Goal: Information Seeking & Learning: Find specific page/section

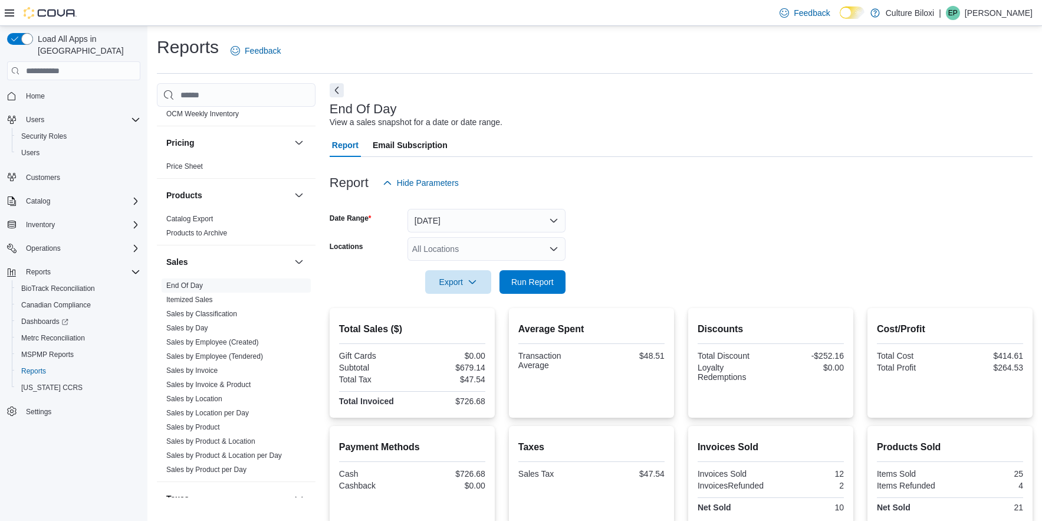
scroll to position [696, 0]
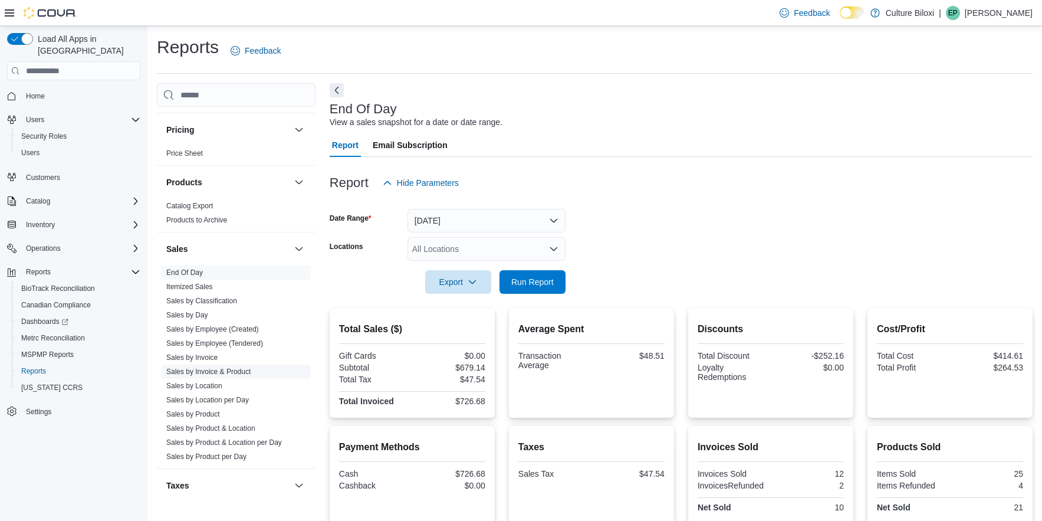
click at [231, 374] on link "Sales by Invoice & Product" at bounding box center [208, 371] width 84 height 8
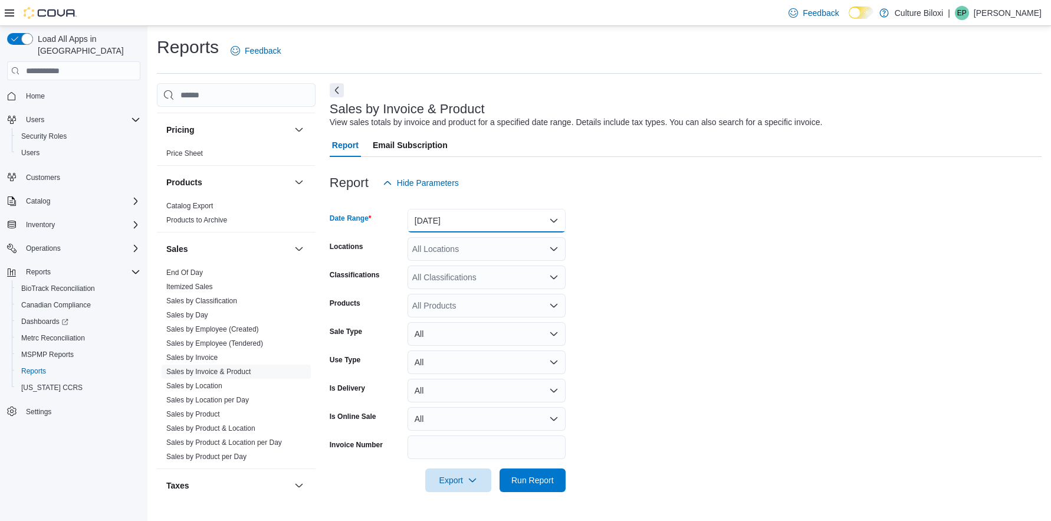
click at [554, 219] on button "Yesterday" at bounding box center [486, 221] width 158 height 24
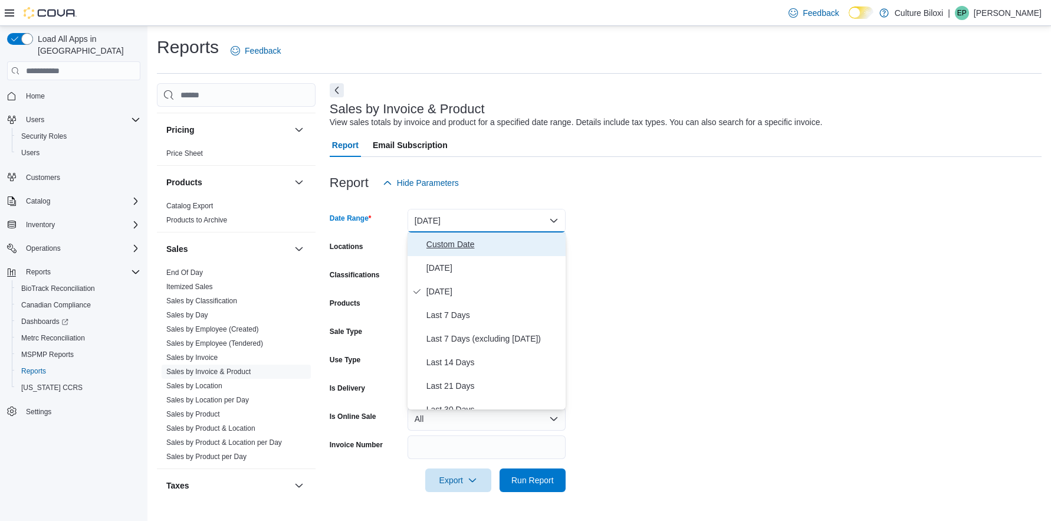
click at [477, 244] on span "Custom Date" at bounding box center [493, 244] width 134 height 14
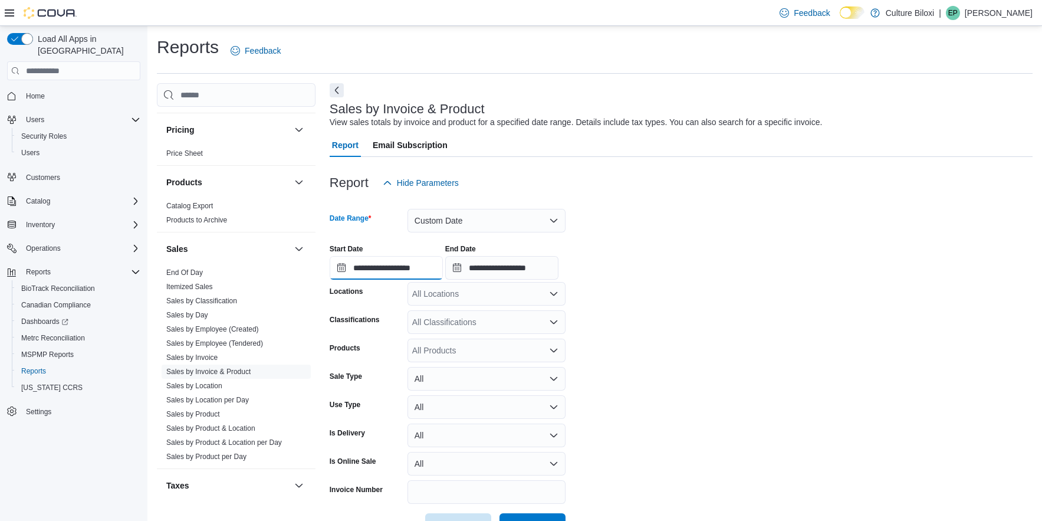
click at [430, 265] on input "**********" at bounding box center [386, 268] width 113 height 24
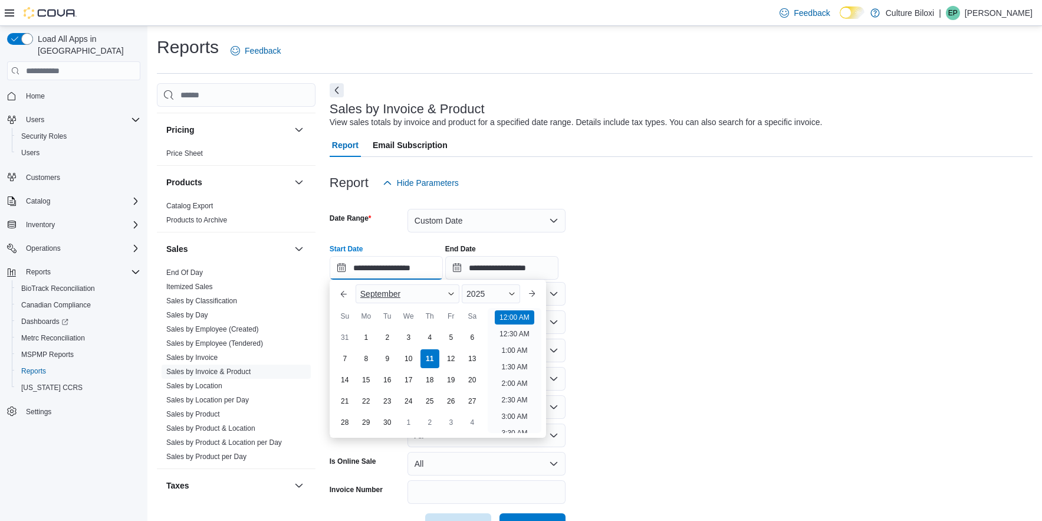
scroll to position [37, 0]
click at [342, 296] on button "Previous Month" at bounding box center [343, 293] width 19 height 19
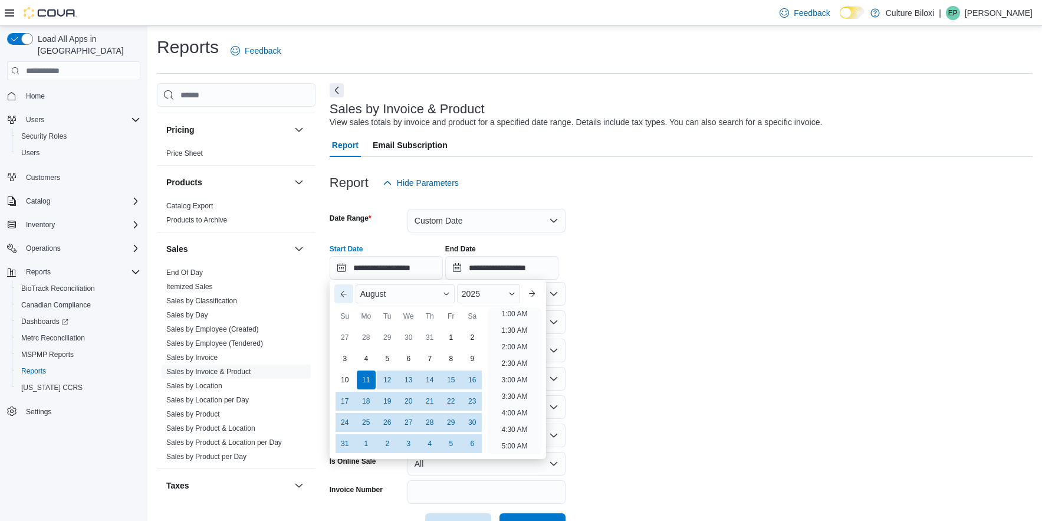
scroll to position [2, 0]
click at [342, 296] on button "Previous Month" at bounding box center [343, 293] width 19 height 19
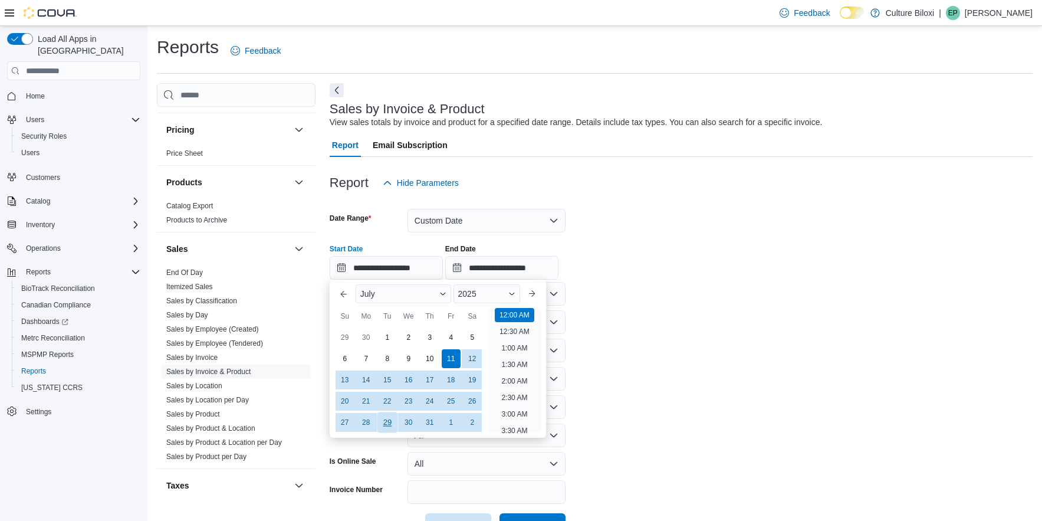
click at [389, 422] on div "29" at bounding box center [387, 422] width 21 height 21
type input "**********"
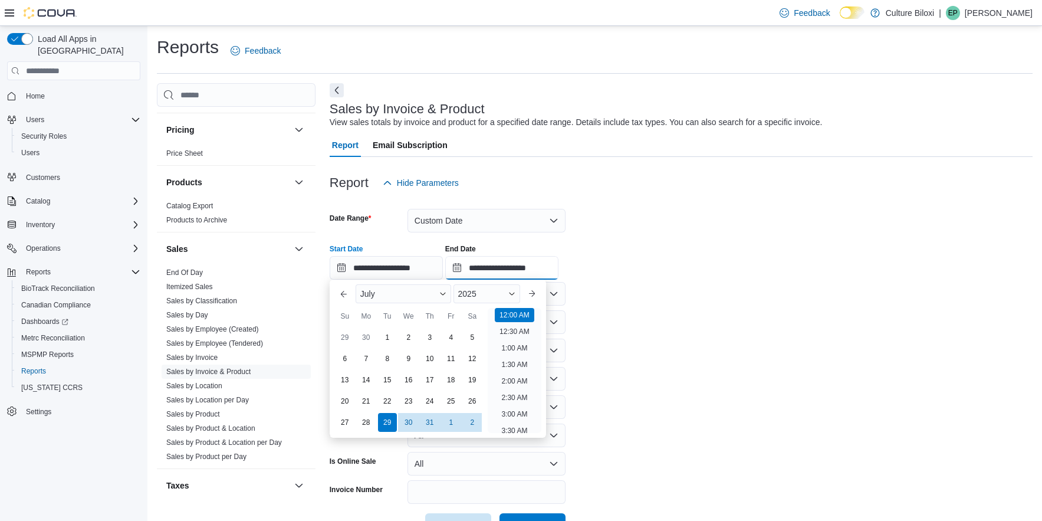
click at [488, 270] on input "**********" at bounding box center [501, 268] width 113 height 24
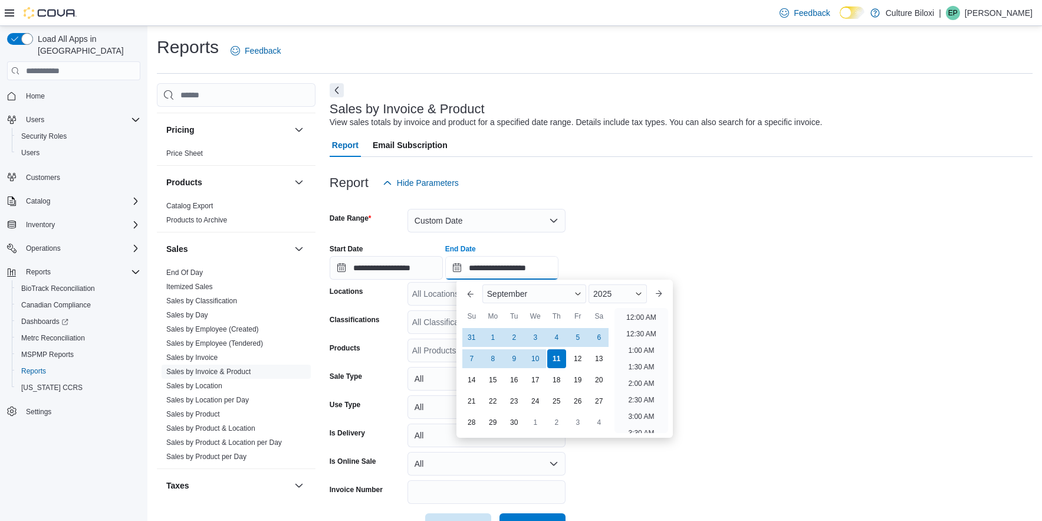
scroll to position [670, 0]
click at [537, 361] on div "10" at bounding box center [535, 358] width 21 height 21
type input "**********"
click at [751, 364] on form "**********" at bounding box center [681, 366] width 703 height 342
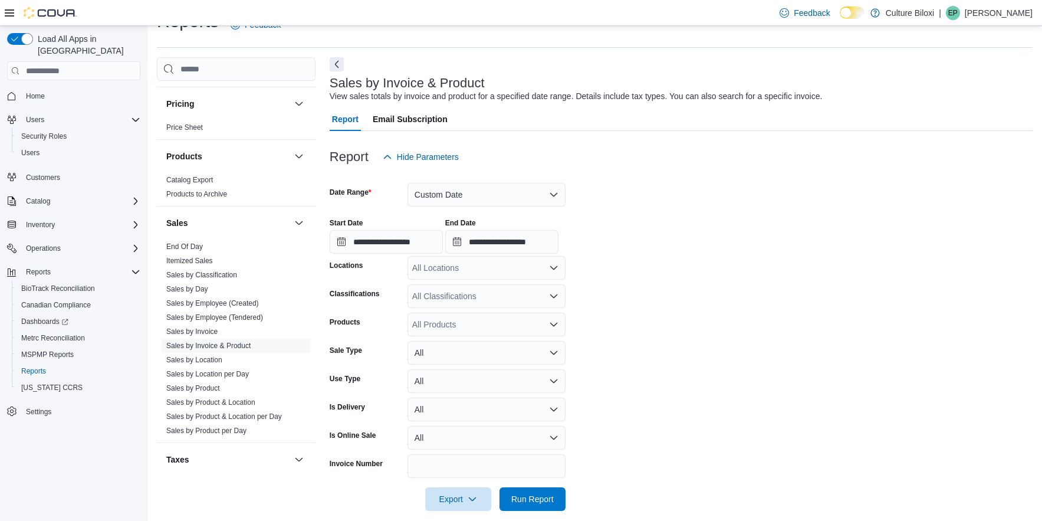
scroll to position [40, 0]
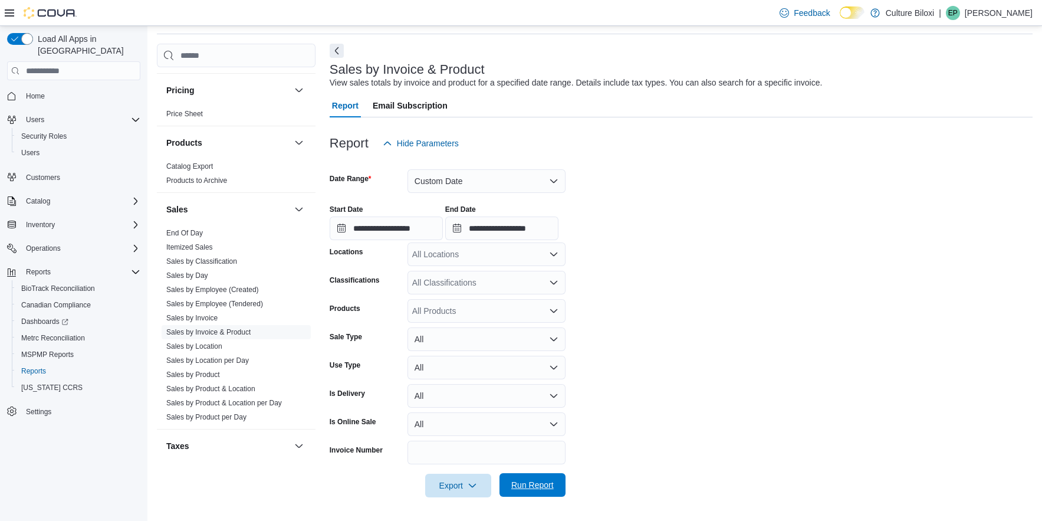
drag, startPoint x: 533, startPoint y: 488, endPoint x: 554, endPoint y: 492, distance: 21.0
click at [533, 489] on span "Run Report" at bounding box center [532, 485] width 42 height 12
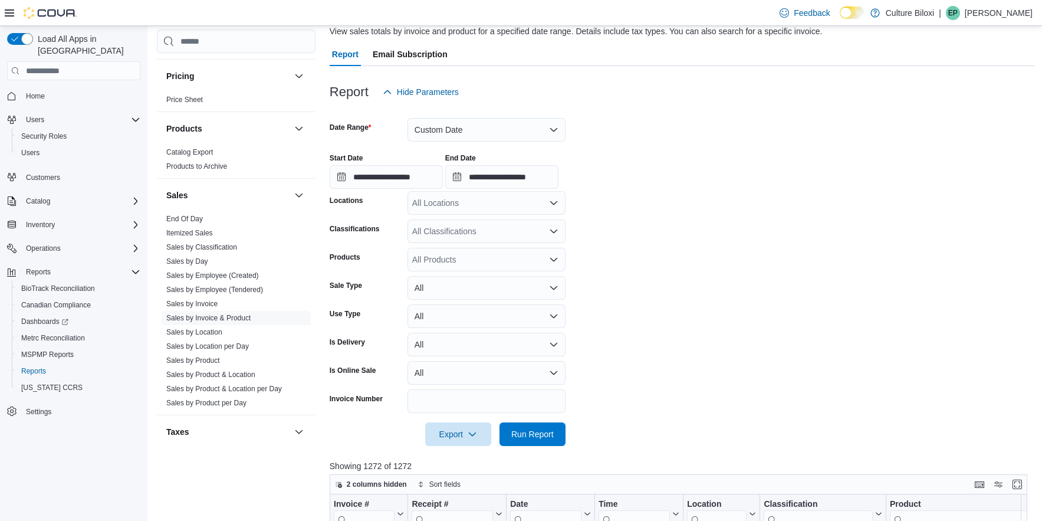
scroll to position [93, 0]
click at [550, 258] on icon "Open list of options" at bounding box center [553, 257] width 9 height 9
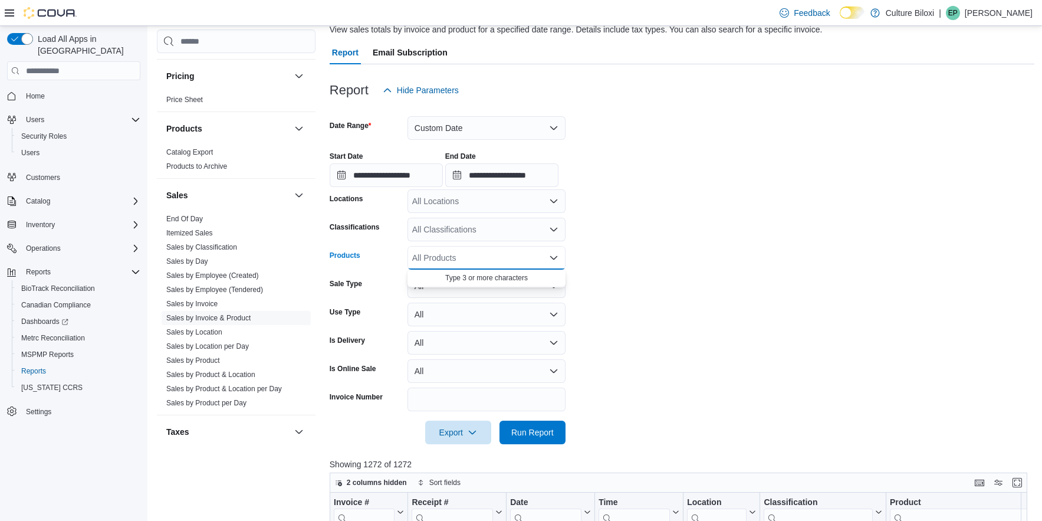
click at [555, 231] on icon "Open list of options" at bounding box center [553, 229] width 9 height 9
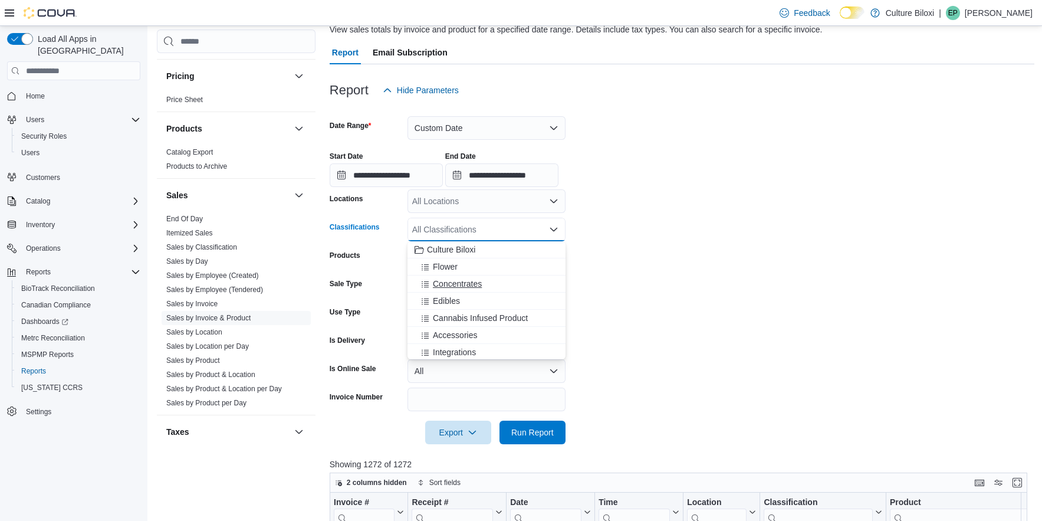
click at [468, 285] on span "Concentrates" at bounding box center [457, 284] width 49 height 12
click at [647, 287] on form "**********" at bounding box center [682, 273] width 705 height 342
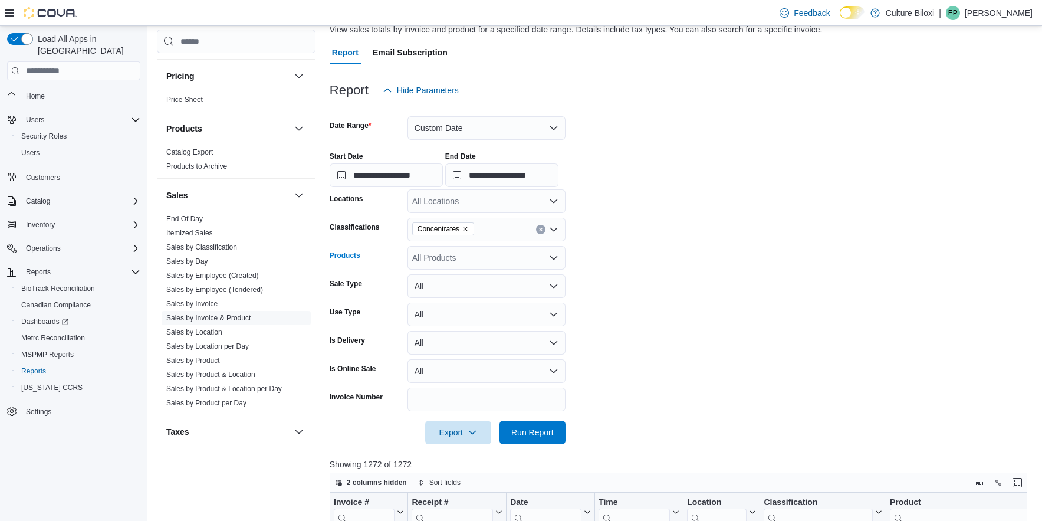
click at [465, 263] on div "All Products" at bounding box center [486, 258] width 158 height 24
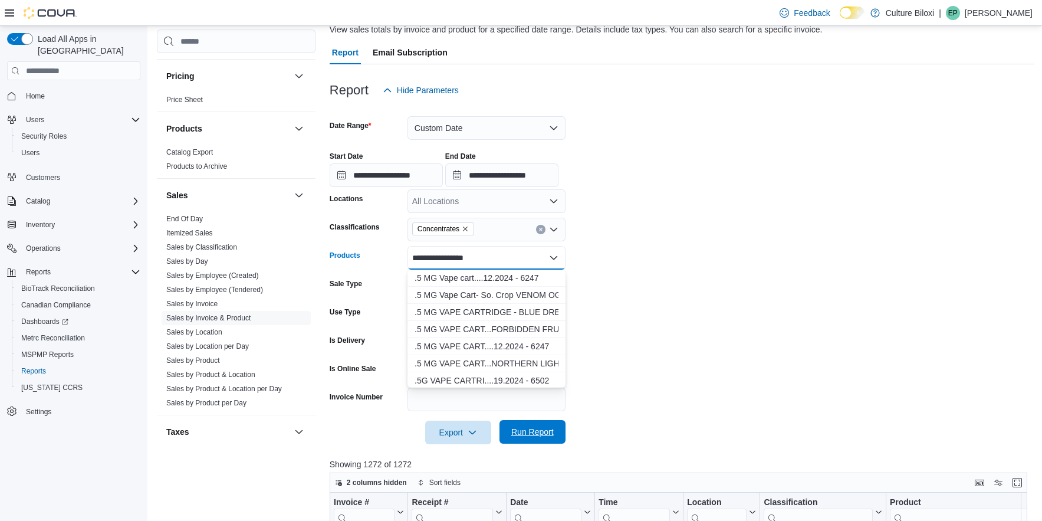
click at [543, 428] on span "Run Report" at bounding box center [532, 432] width 42 height 12
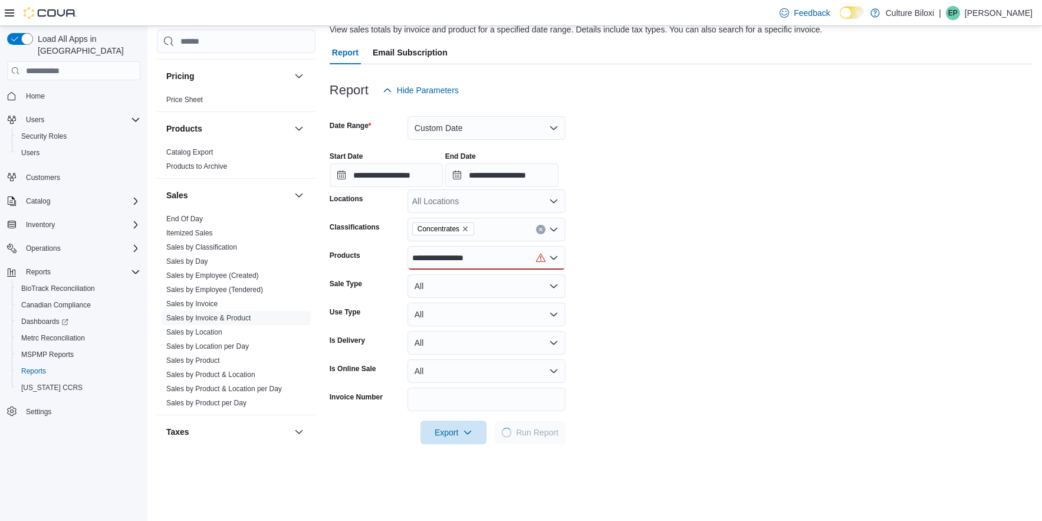
click at [555, 259] on icon "Open list of options" at bounding box center [553, 257] width 9 height 9
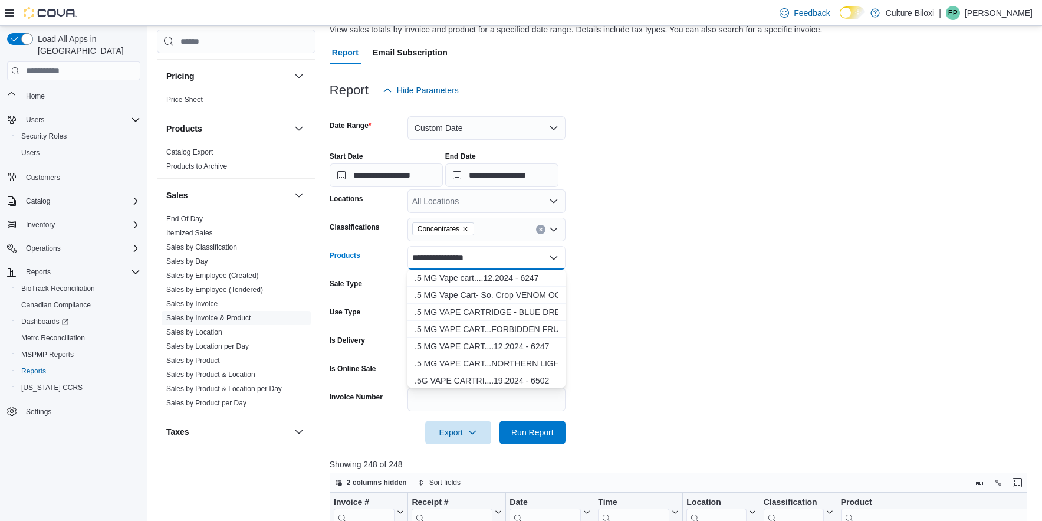
click at [482, 257] on div "**********" at bounding box center [486, 258] width 158 height 24
click at [613, 413] on div at bounding box center [682, 415] width 705 height 9
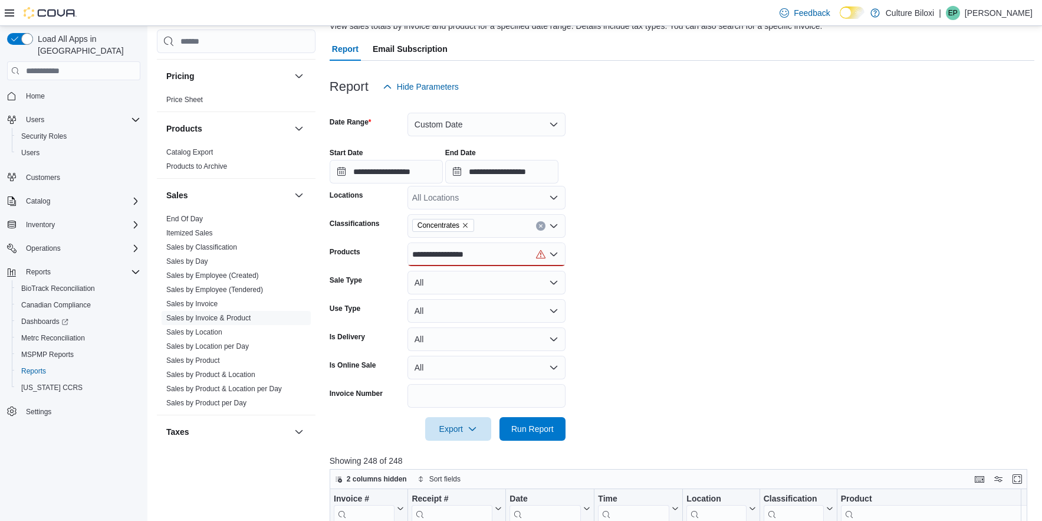
scroll to position [34, 0]
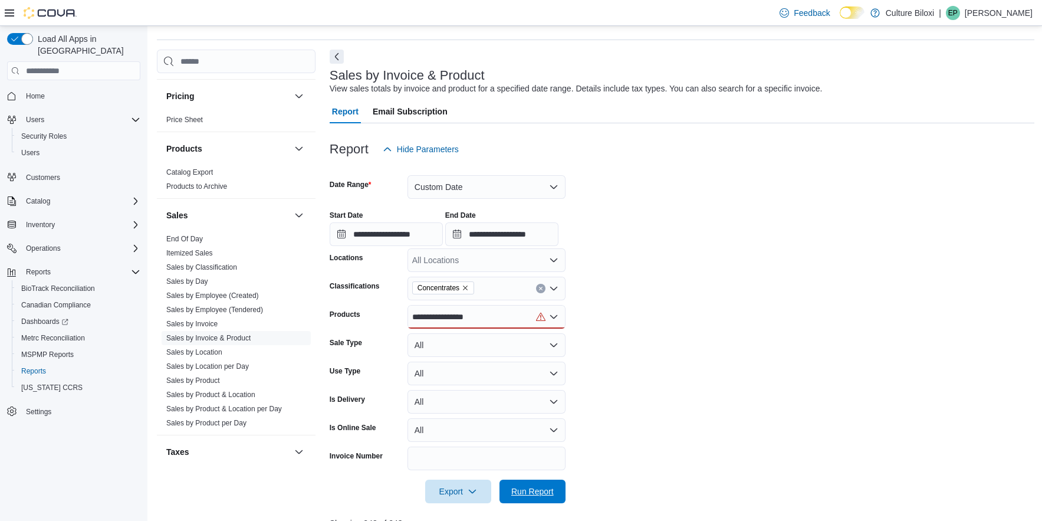
drag, startPoint x: 538, startPoint y: 488, endPoint x: 600, endPoint y: 396, distance: 111.2
click at [537, 488] on span "Run Report" at bounding box center [532, 491] width 42 height 12
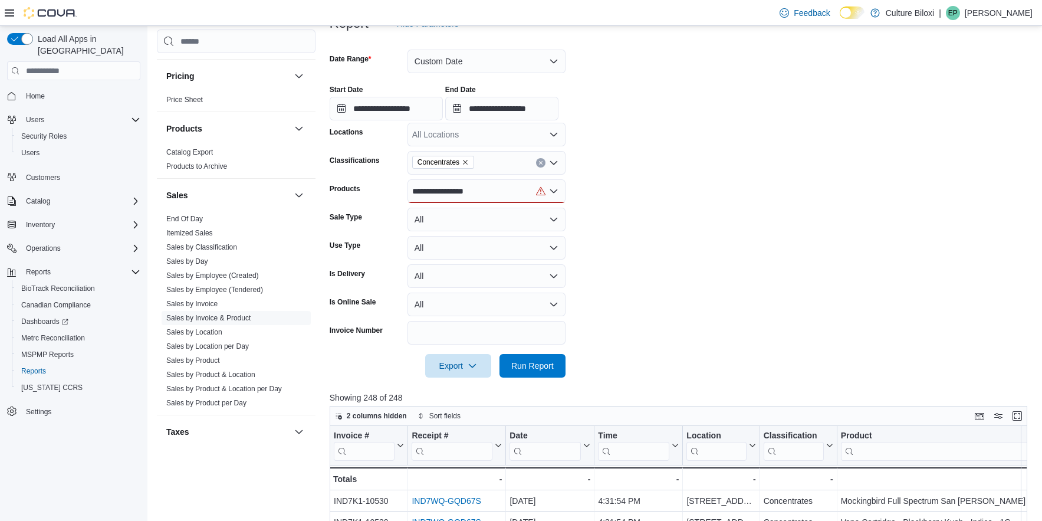
scroll to position [157, 0]
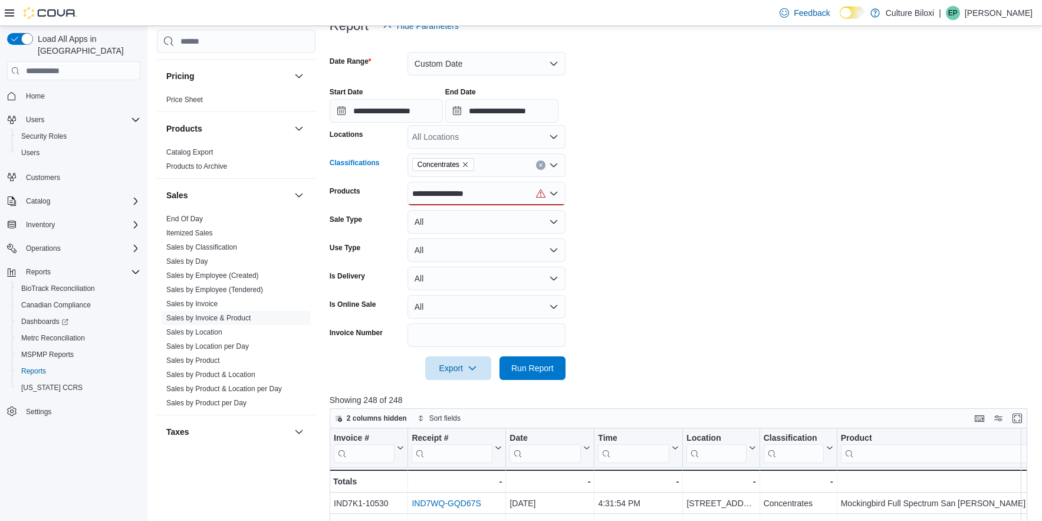
click at [542, 164] on icon "Clear input" at bounding box center [540, 165] width 5 height 5
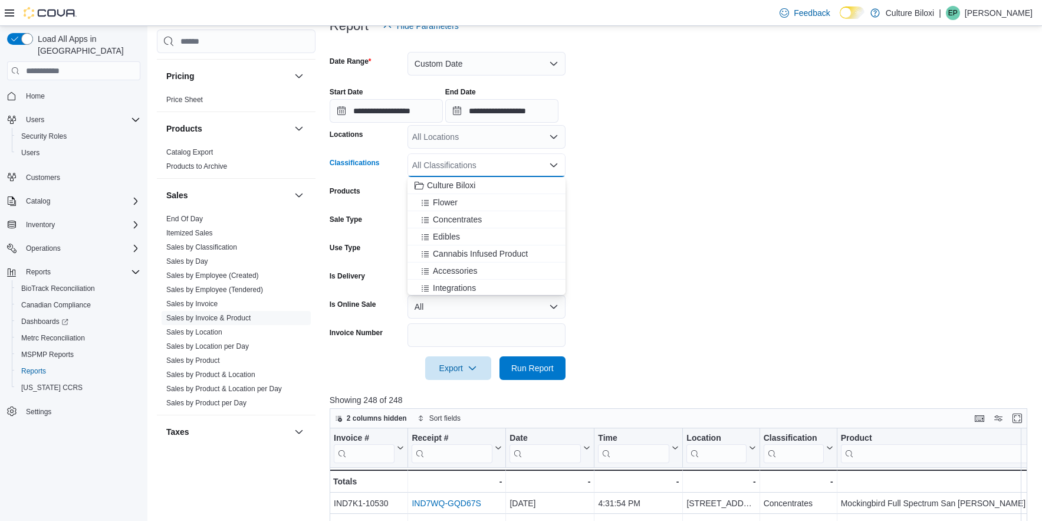
click at [650, 221] on form "**********" at bounding box center [682, 209] width 705 height 342
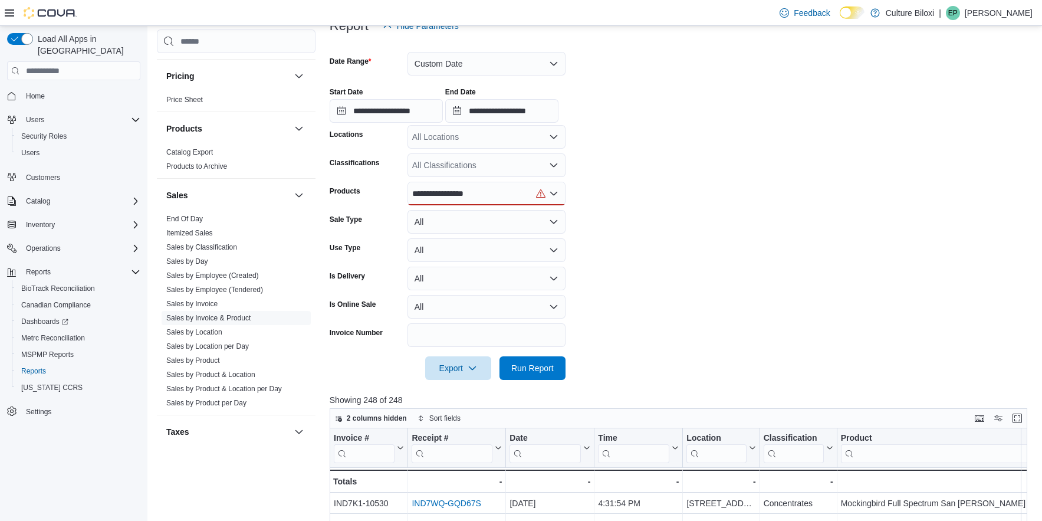
click at [494, 195] on div "**********" at bounding box center [486, 194] width 158 height 24
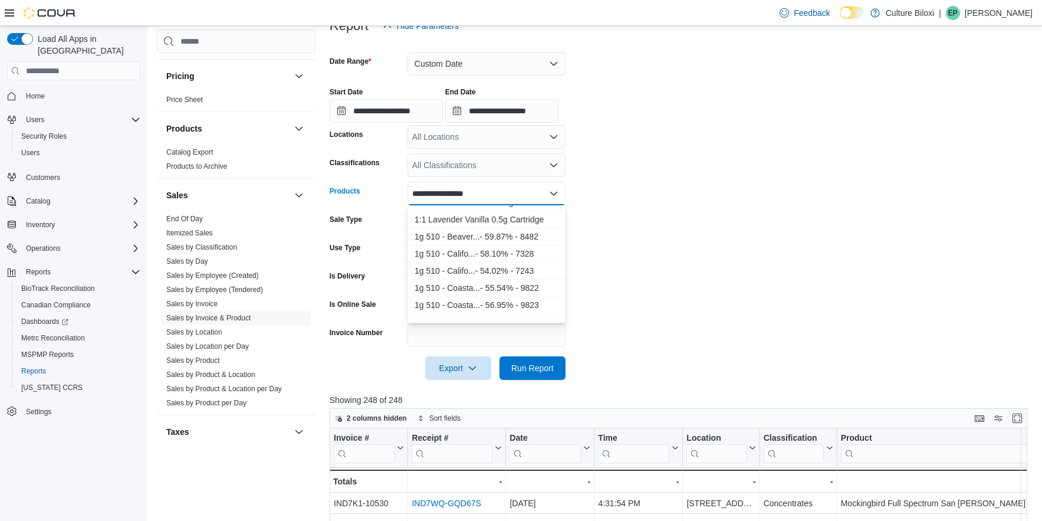
scroll to position [466, 0]
drag, startPoint x: 482, startPoint y: 196, endPoint x: 373, endPoint y: 196, distance: 109.1
click at [373, 196] on div "**********" at bounding box center [448, 194] width 236 height 24
click at [492, 190] on div "**********" at bounding box center [486, 194] width 158 height 24
drag, startPoint x: 492, startPoint y: 190, endPoint x: 394, endPoint y: 190, distance: 97.9
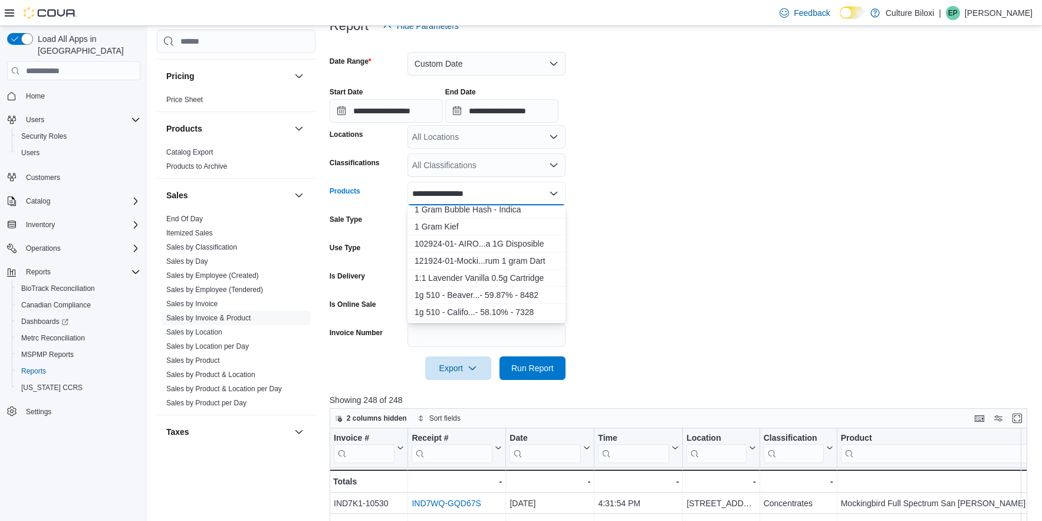
click at [394, 190] on div "**********" at bounding box center [448, 194] width 236 height 24
click at [506, 196] on div "**********" at bounding box center [486, 194] width 158 height 24
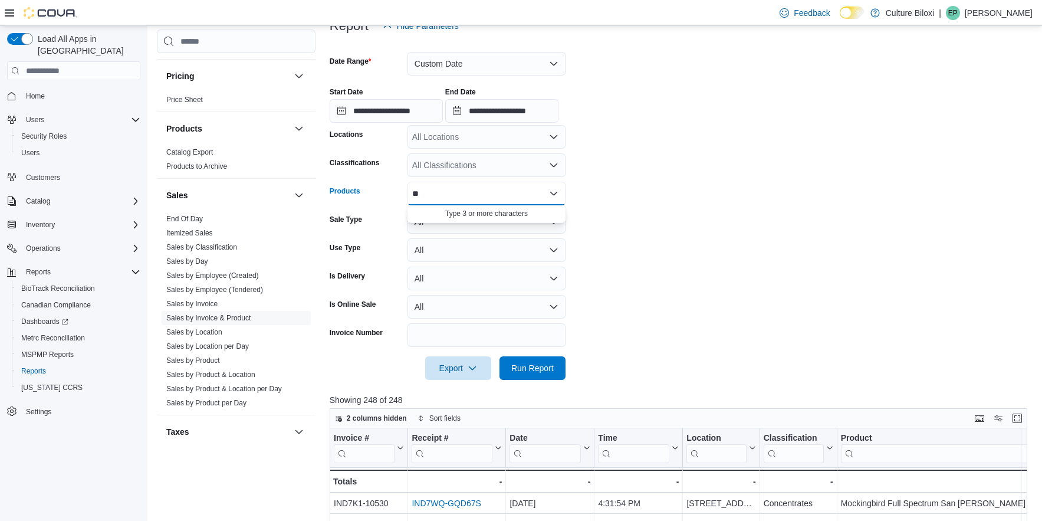
type input "*"
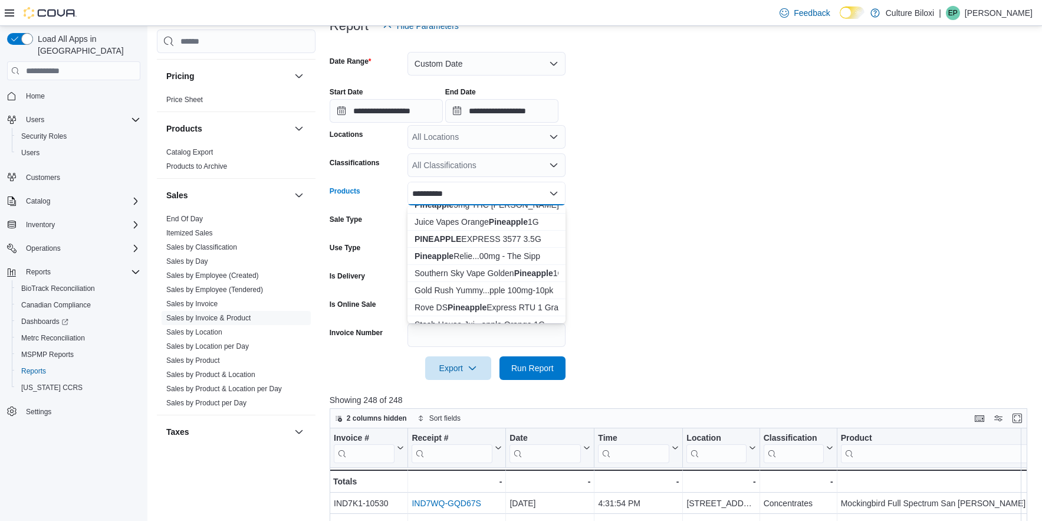
scroll to position [118, 0]
type input "*********"
click at [524, 285] on div "Rove DS Pineapple Express RTU 1 Gram" at bounding box center [487, 284] width 144 height 12
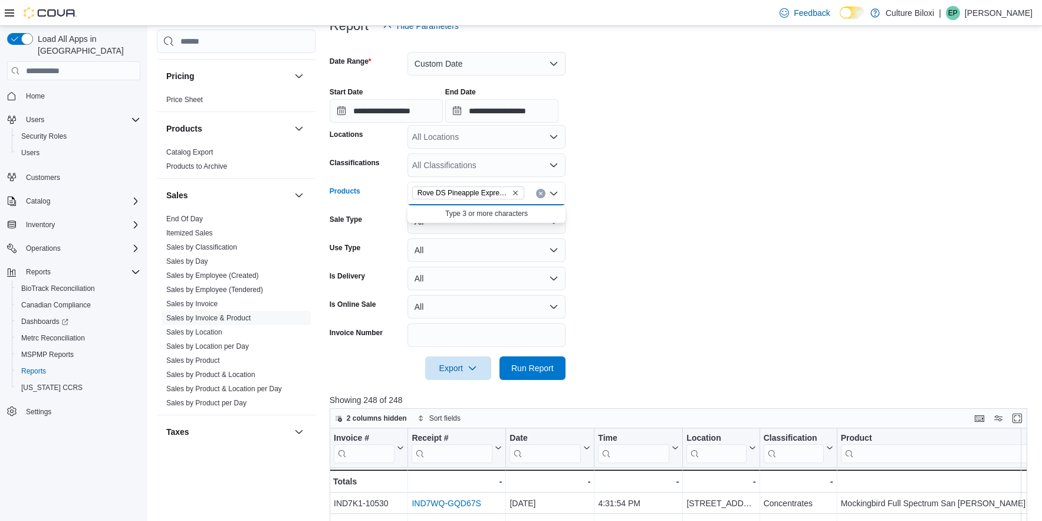
scroll to position [0, 0]
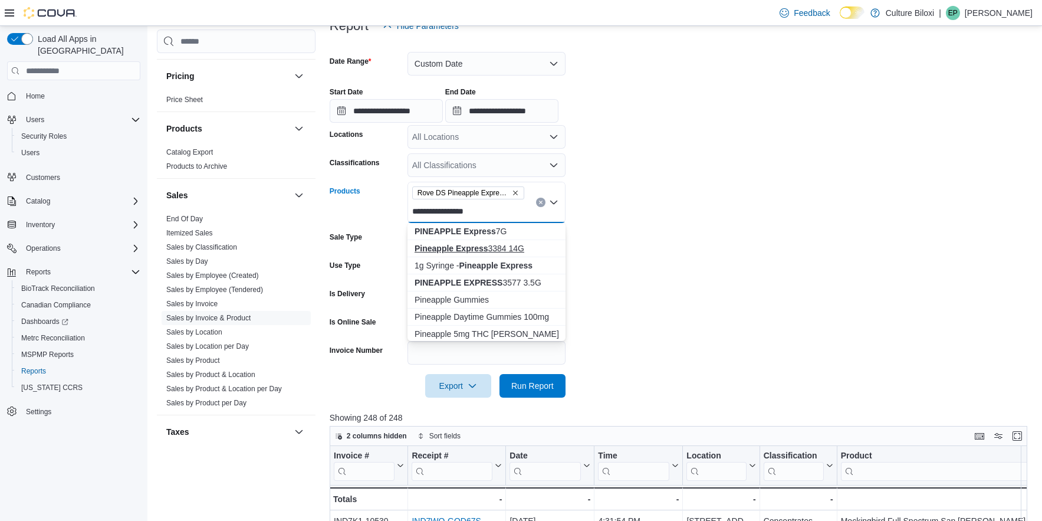
type input "**********"
click at [517, 248] on div "Pineapple Express 3384 14G" at bounding box center [487, 248] width 144 height 12
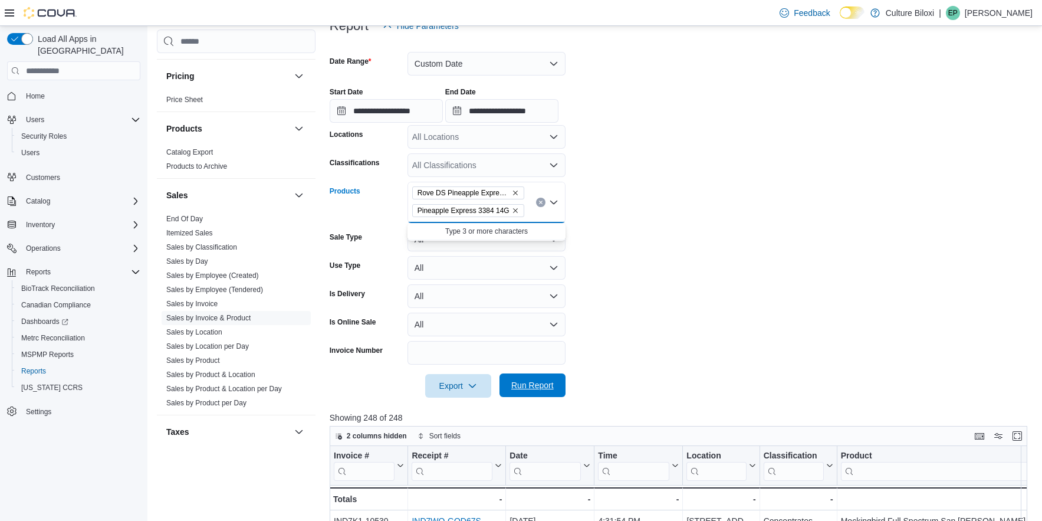
click at [542, 389] on span "Run Report" at bounding box center [532, 385] width 42 height 12
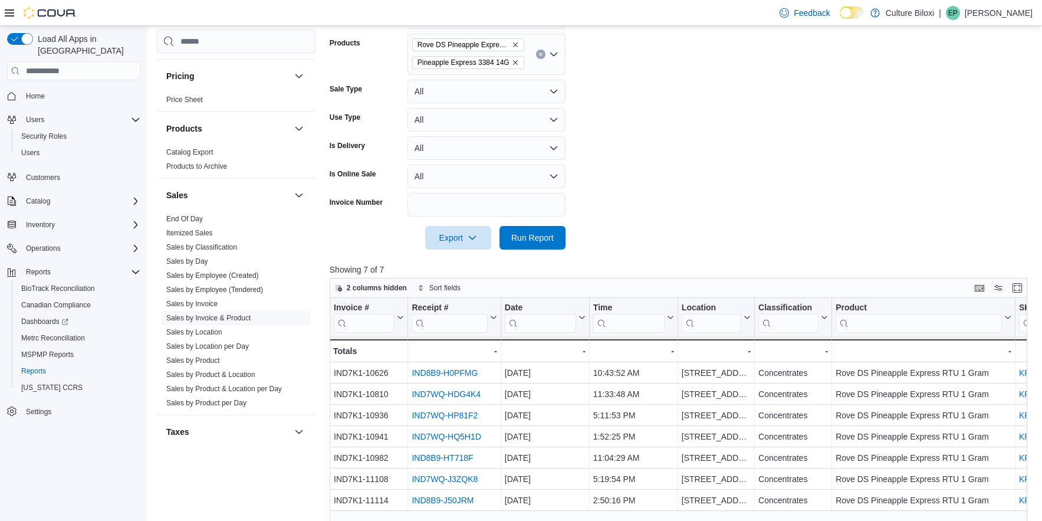
scroll to position [306, 0]
click at [535, 230] on span "Run Report" at bounding box center [532, 236] width 52 height 24
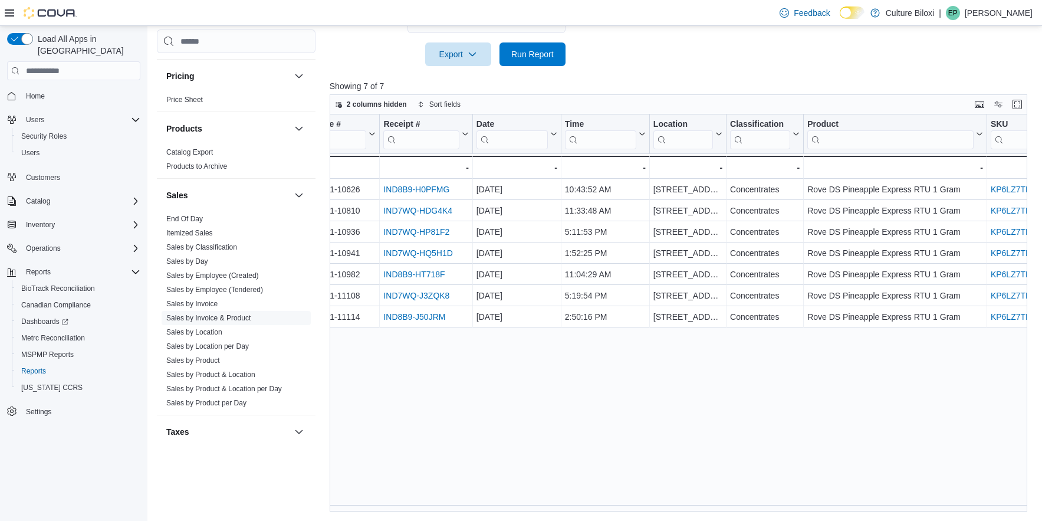
scroll to position [0, 0]
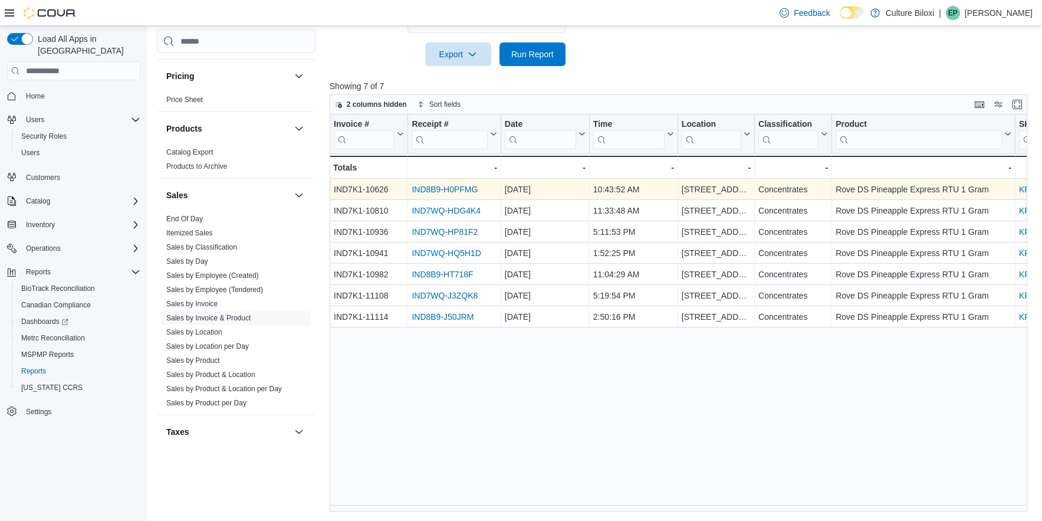
click at [465, 192] on link "IND8B9-H0PFMG" at bounding box center [445, 189] width 66 height 9
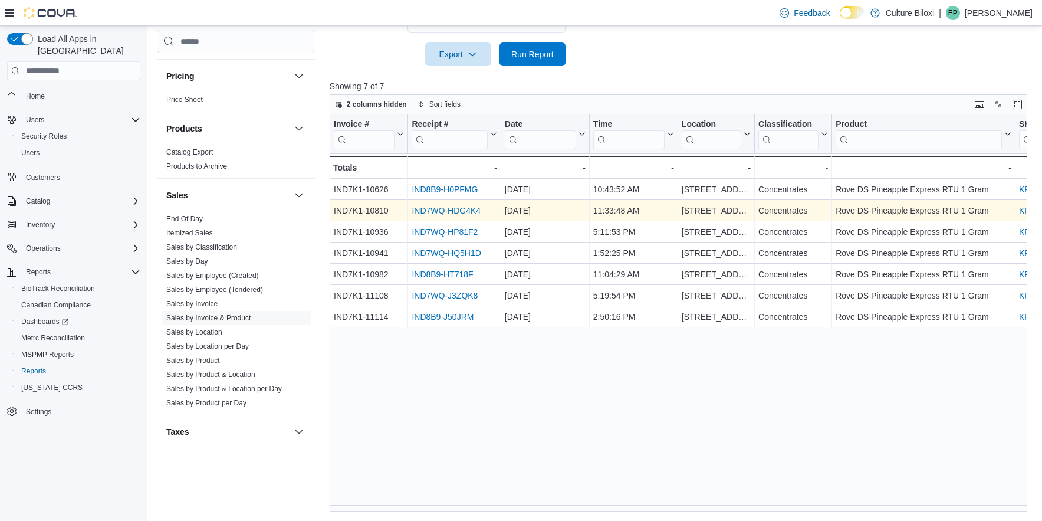
click at [475, 211] on link "IND7WQ-HDG4K4" at bounding box center [446, 210] width 69 height 9
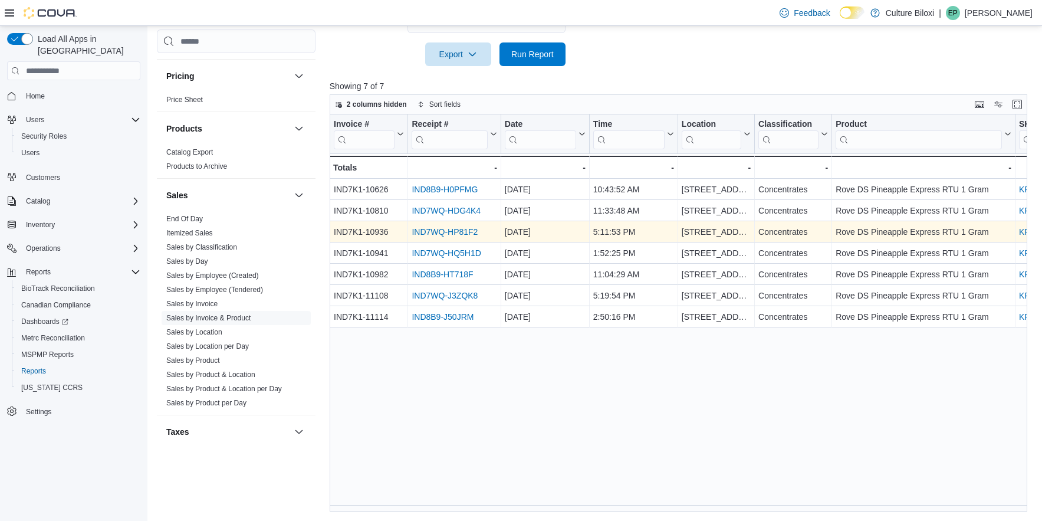
click at [476, 235] on link "IND7WQ-HP81F2" at bounding box center [445, 231] width 66 height 9
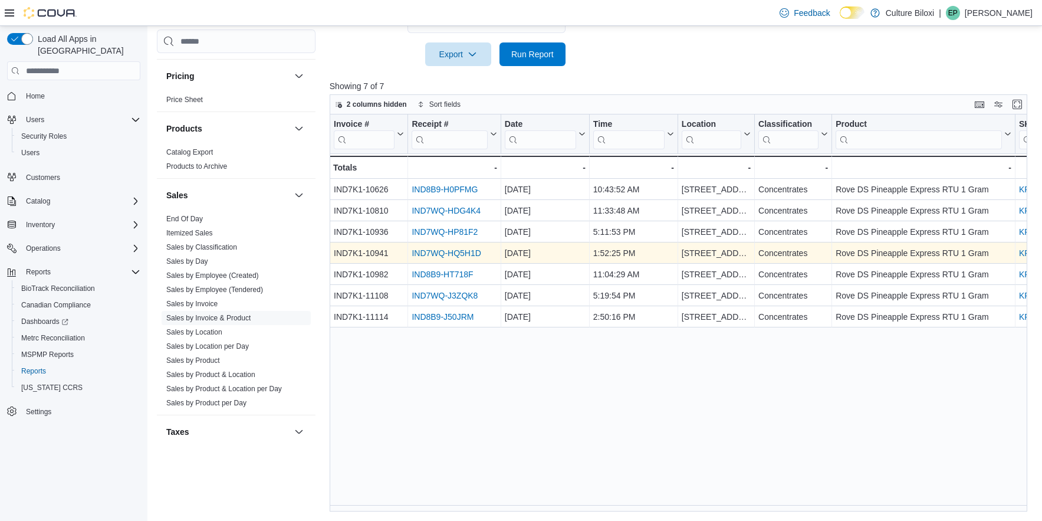
click at [444, 252] on link "IND7WQ-HQ5H1D" at bounding box center [446, 252] width 69 height 9
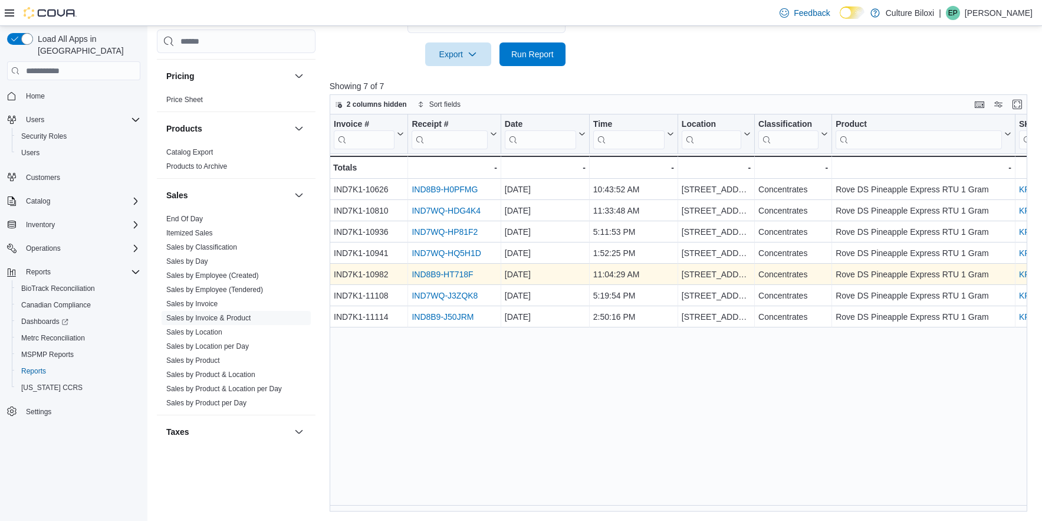
click at [440, 273] on link "IND8B9-HT718F" at bounding box center [442, 273] width 61 height 9
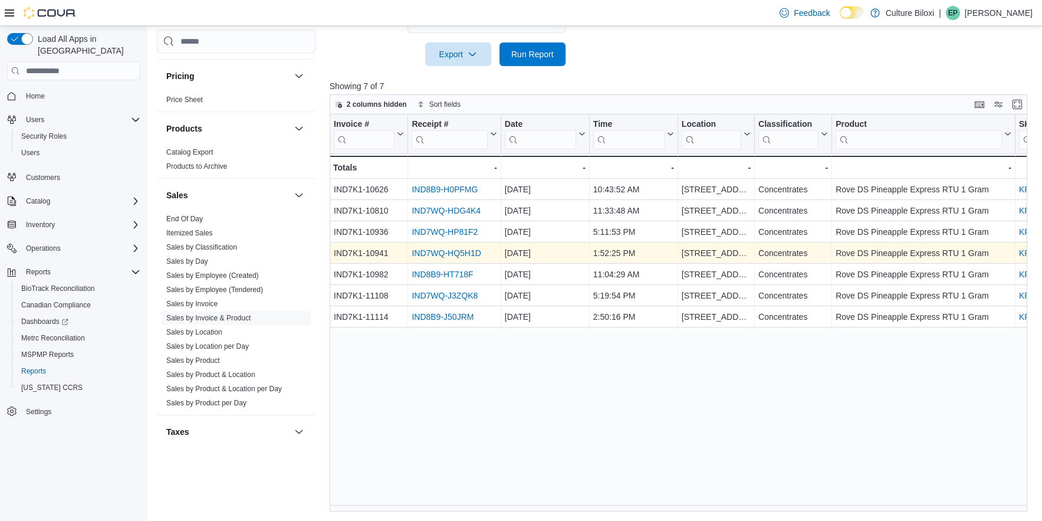
click at [459, 254] on link "IND7WQ-HQ5H1D" at bounding box center [446, 252] width 69 height 9
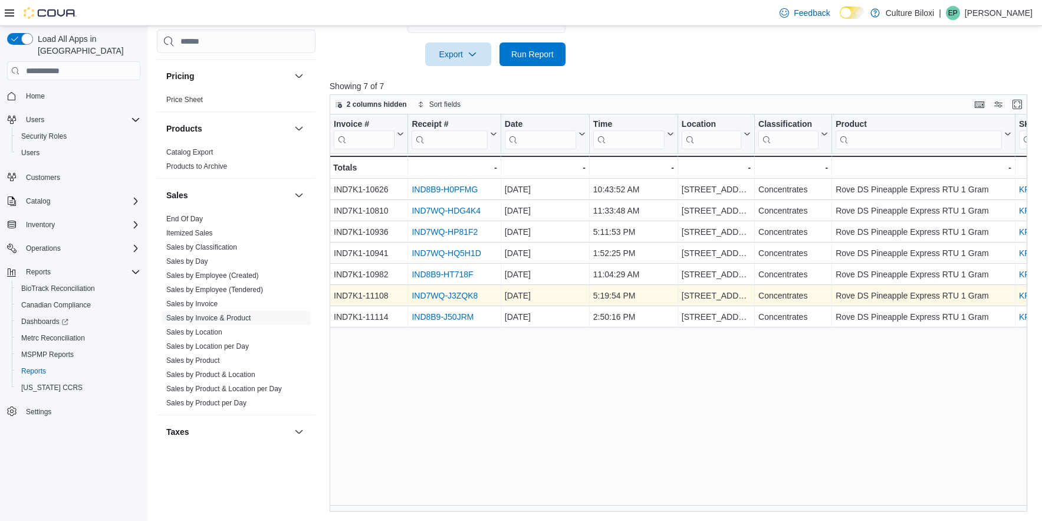
click at [432, 294] on link "IND7WQ-J3ZQK8" at bounding box center [445, 295] width 66 height 9
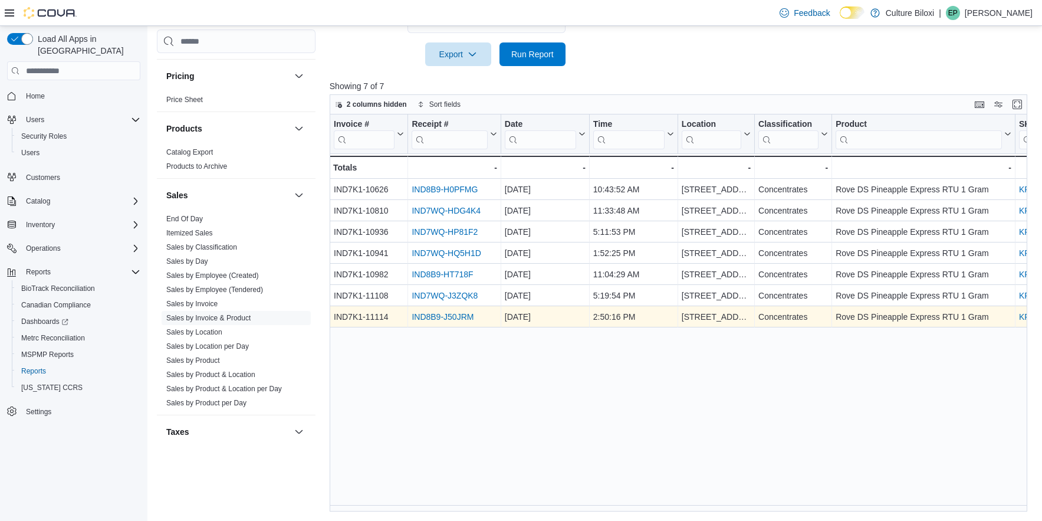
click at [451, 314] on link "IND8B9-J50JRM" at bounding box center [443, 316] width 62 height 9
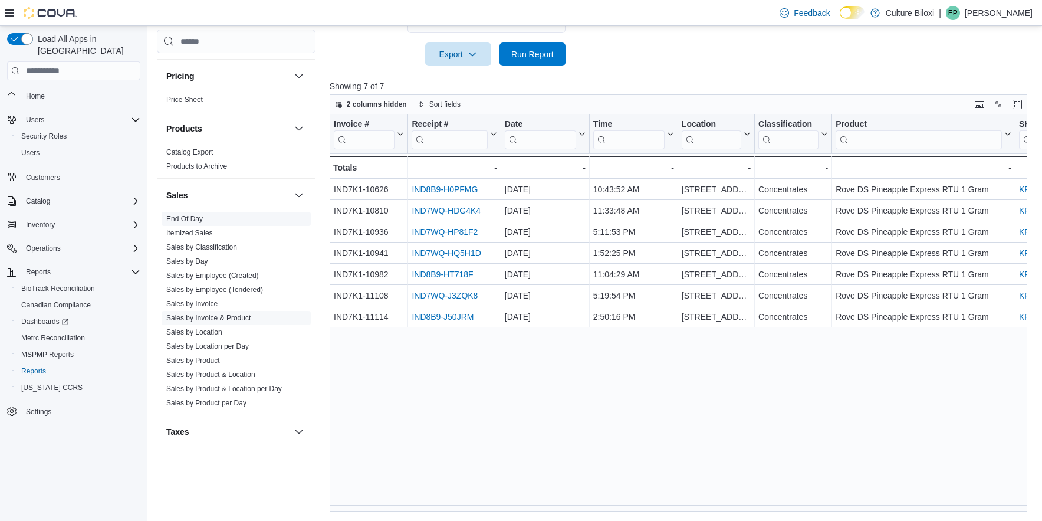
click at [188, 219] on link "End Of Day" at bounding box center [184, 219] width 37 height 8
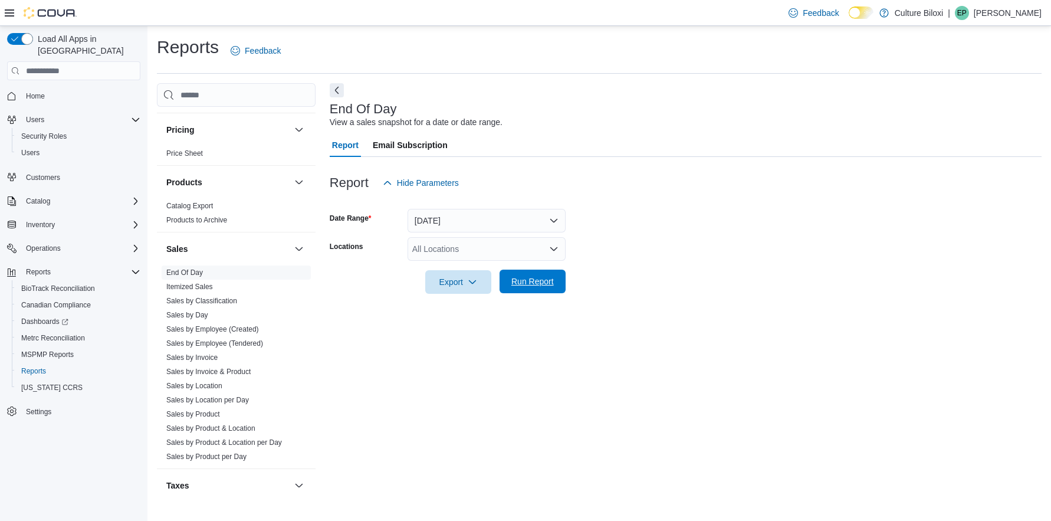
click at [553, 278] on span "Run Report" at bounding box center [532, 281] width 42 height 12
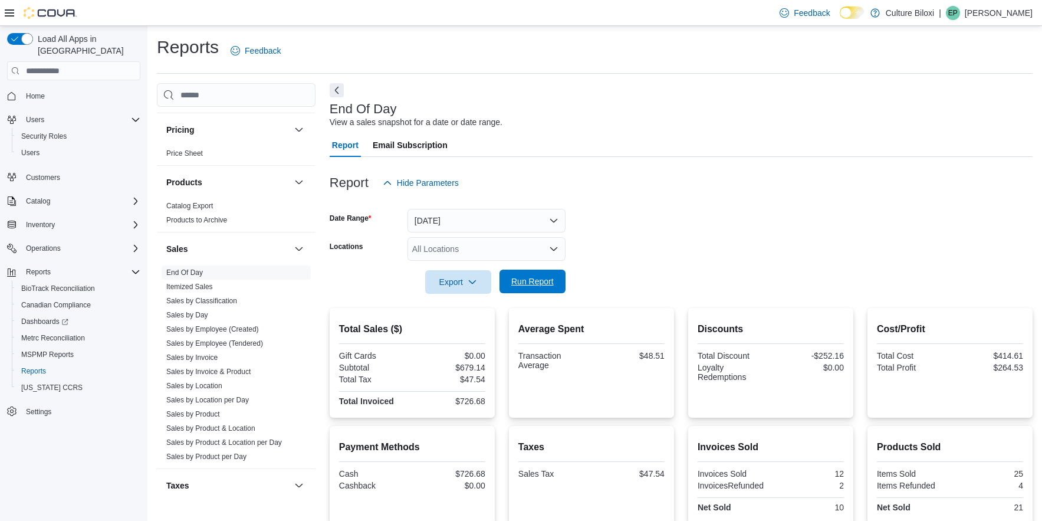
drag, startPoint x: 541, startPoint y: 285, endPoint x: 545, endPoint y: 275, distance: 10.5
click at [544, 279] on span "Run Report" at bounding box center [532, 281] width 42 height 12
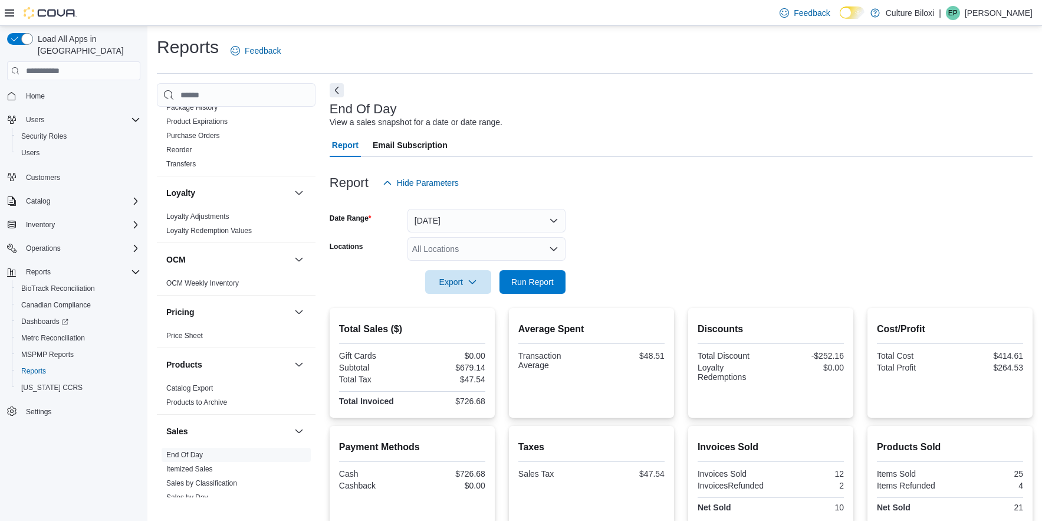
scroll to position [511, 0]
click at [242, 233] on link "Loyalty Redemption Values" at bounding box center [208, 234] width 85 height 8
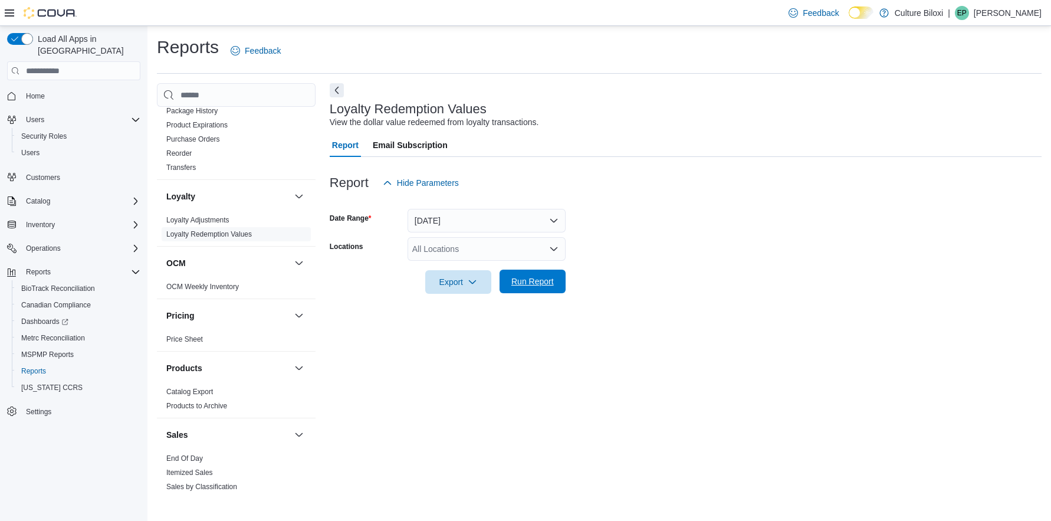
click at [549, 285] on span "Run Report" at bounding box center [532, 281] width 42 height 12
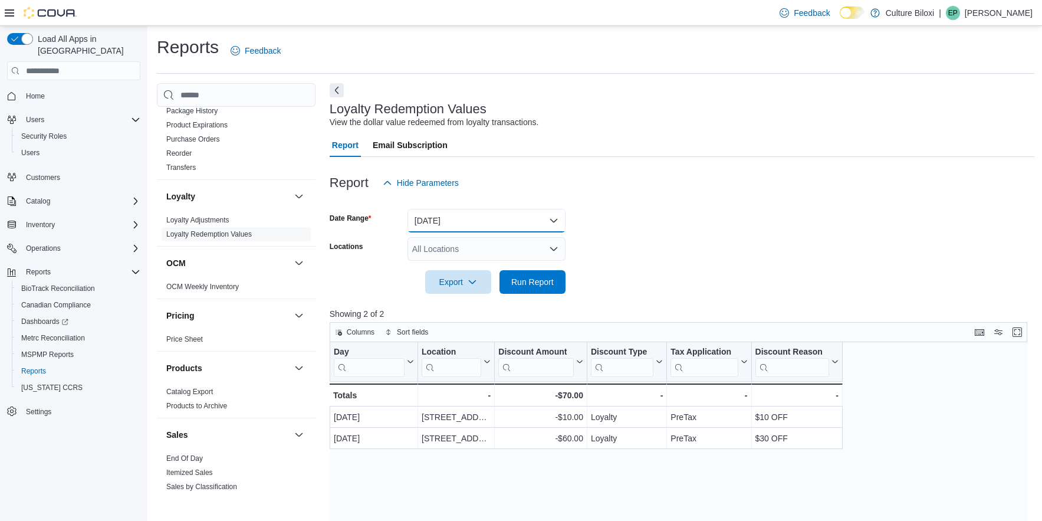
click at [557, 221] on button "Yesterday" at bounding box center [486, 221] width 158 height 24
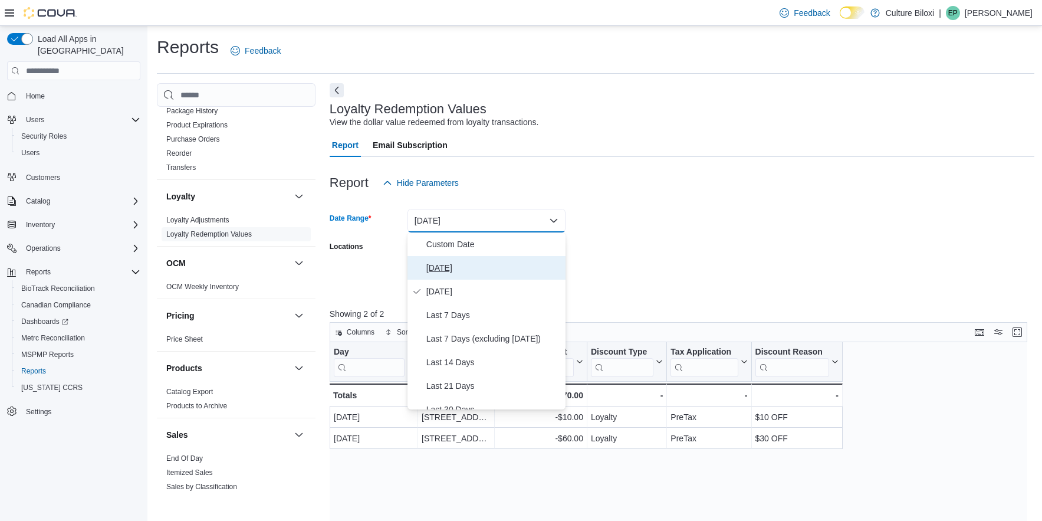
click at [444, 264] on span "Today" at bounding box center [493, 268] width 134 height 14
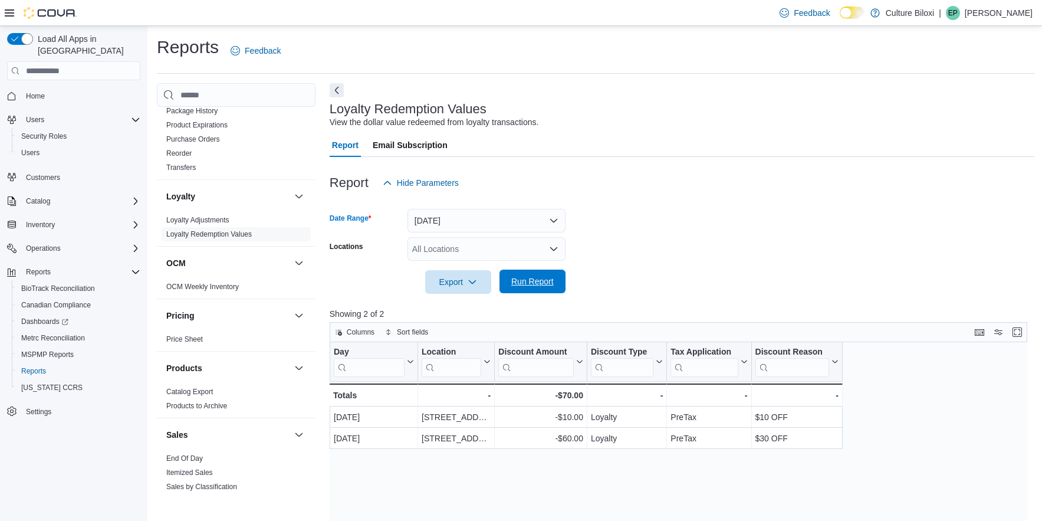
click at [528, 282] on span "Run Report" at bounding box center [532, 281] width 42 height 12
click at [207, 459] on span "End Of Day" at bounding box center [236, 458] width 149 height 14
drag, startPoint x: 427, startPoint y: 515, endPoint x: 420, endPoint y: 520, distance: 8.8
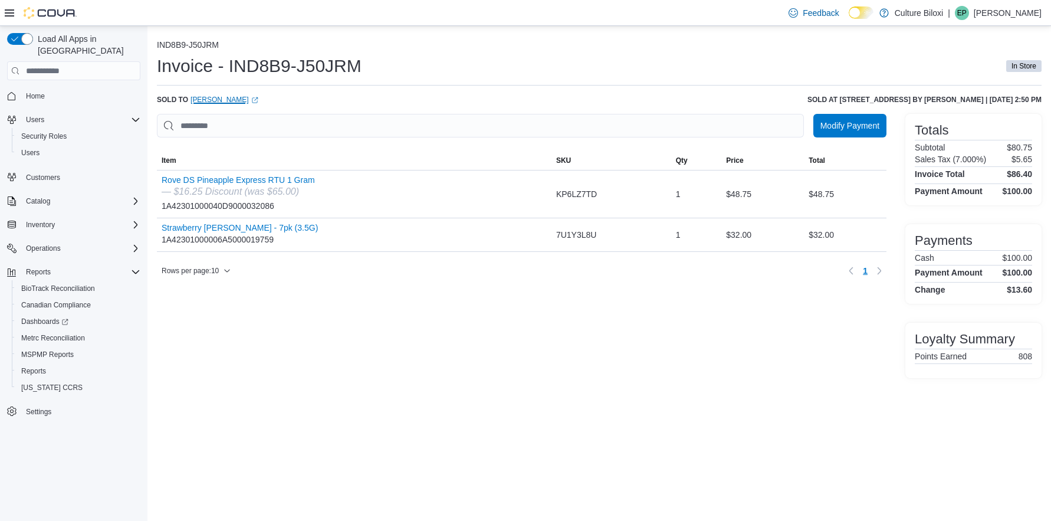
click at [217, 98] on link "[PERSON_NAME] (opens in a new tab or window)" at bounding box center [224, 99] width 68 height 9
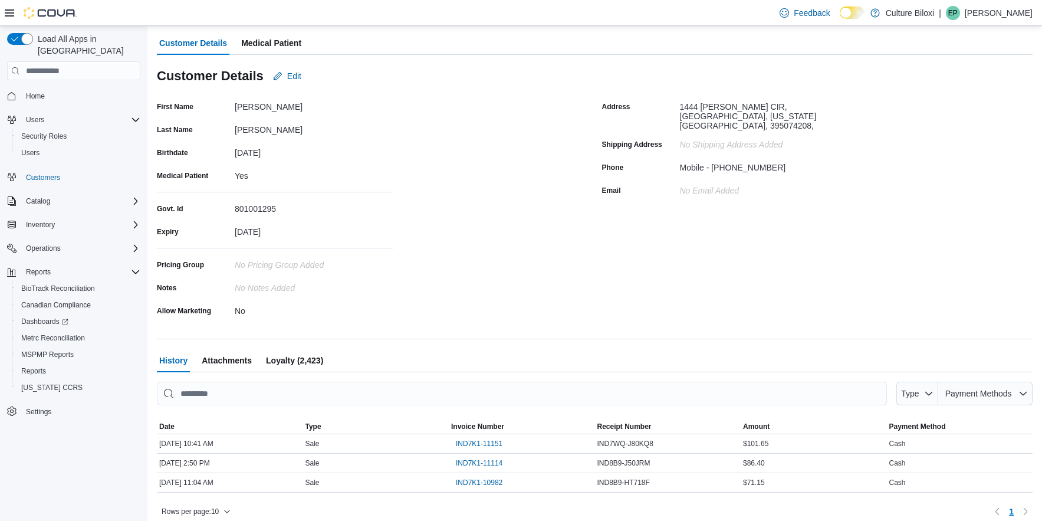
scroll to position [83, 0]
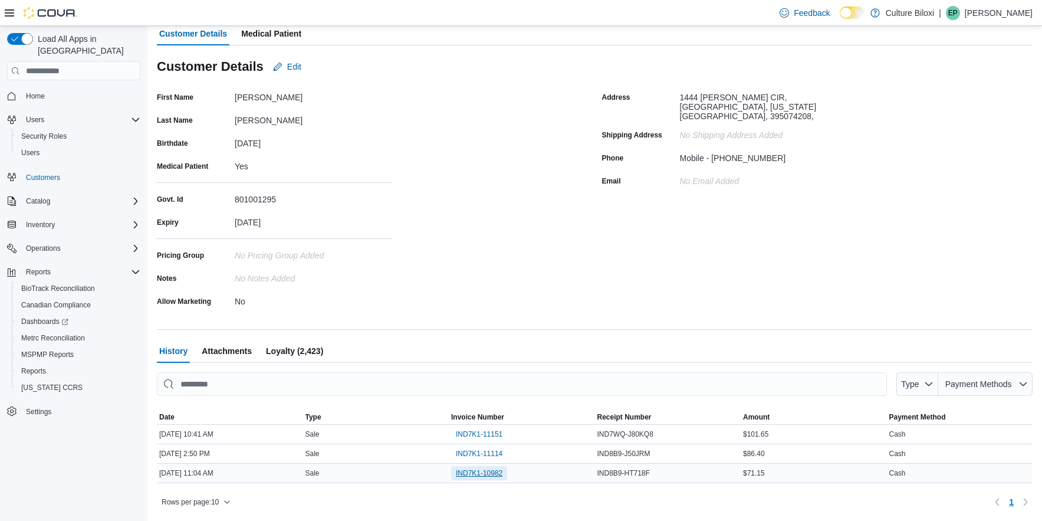
click at [486, 472] on span "IND7K1-10982" at bounding box center [479, 472] width 47 height 9
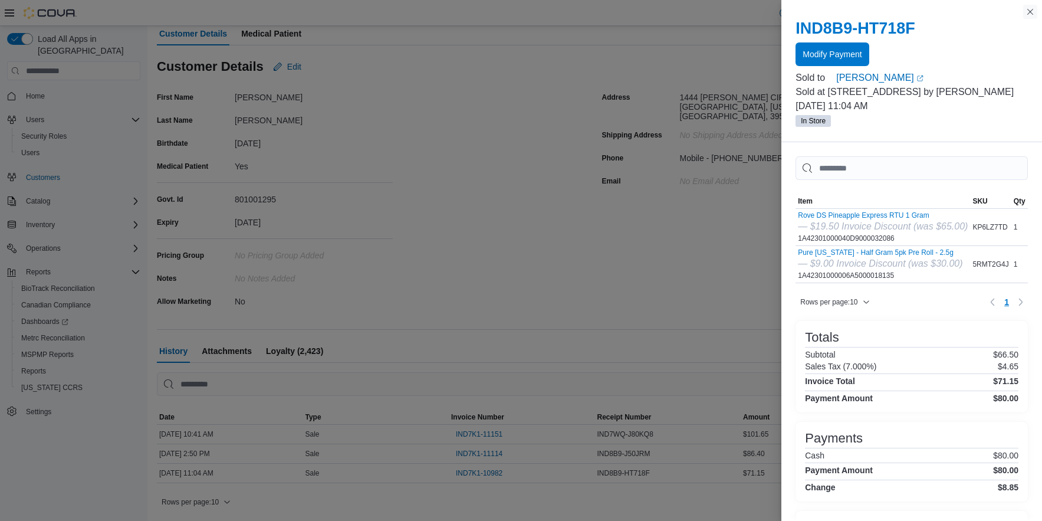
drag, startPoint x: 1030, startPoint y: 11, endPoint x: 964, endPoint y: 94, distance: 106.6
click at [1030, 11] on button "Close this dialog" at bounding box center [1030, 12] width 14 height 14
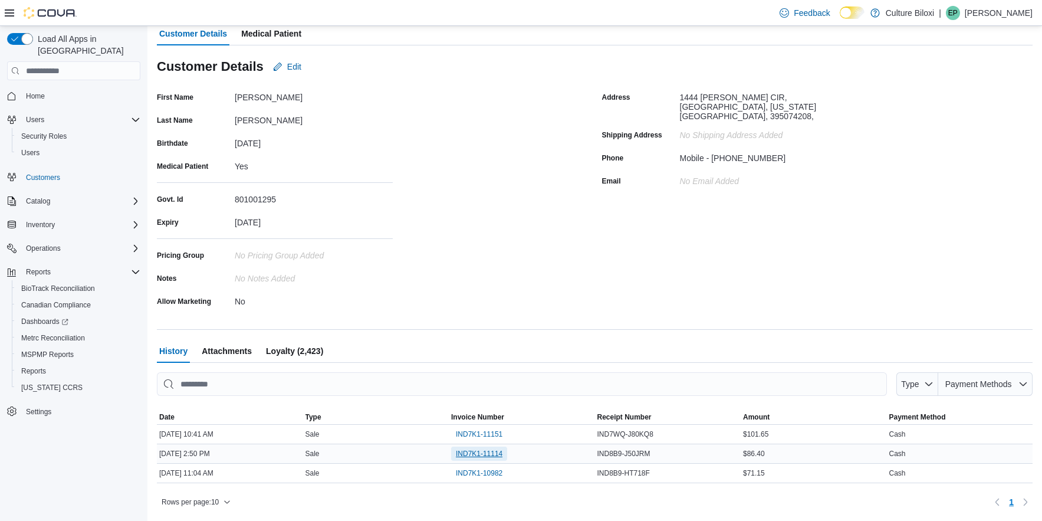
click at [479, 456] on span "IND7K1-11114" at bounding box center [479, 453] width 47 height 9
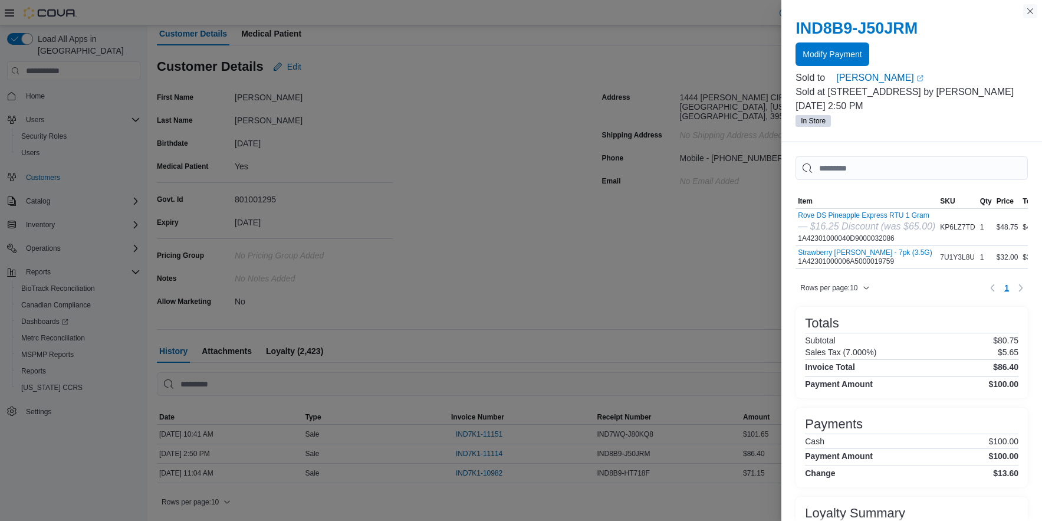
click at [1030, 12] on button "Close this dialog" at bounding box center [1030, 11] width 14 height 14
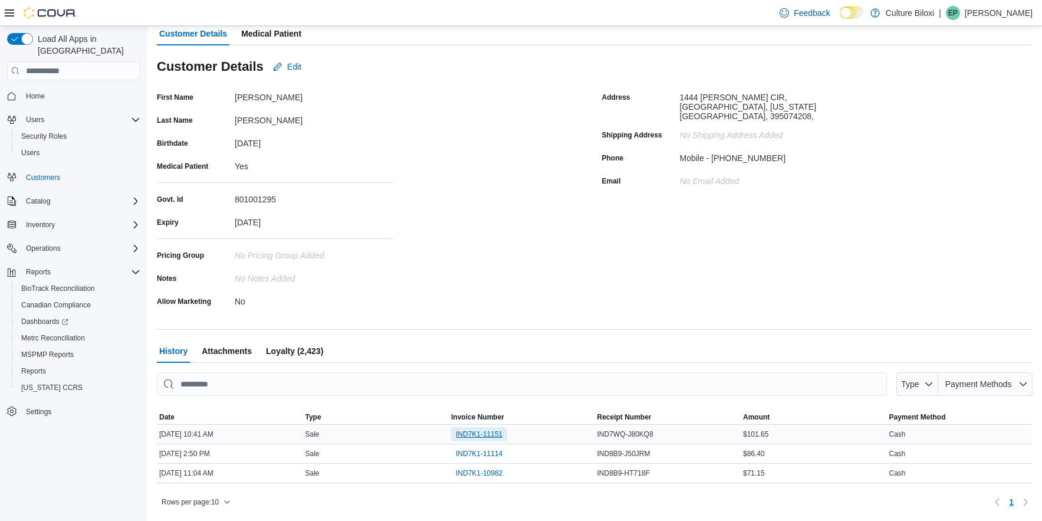
click at [498, 435] on span "IND7K1-11151" at bounding box center [479, 433] width 47 height 9
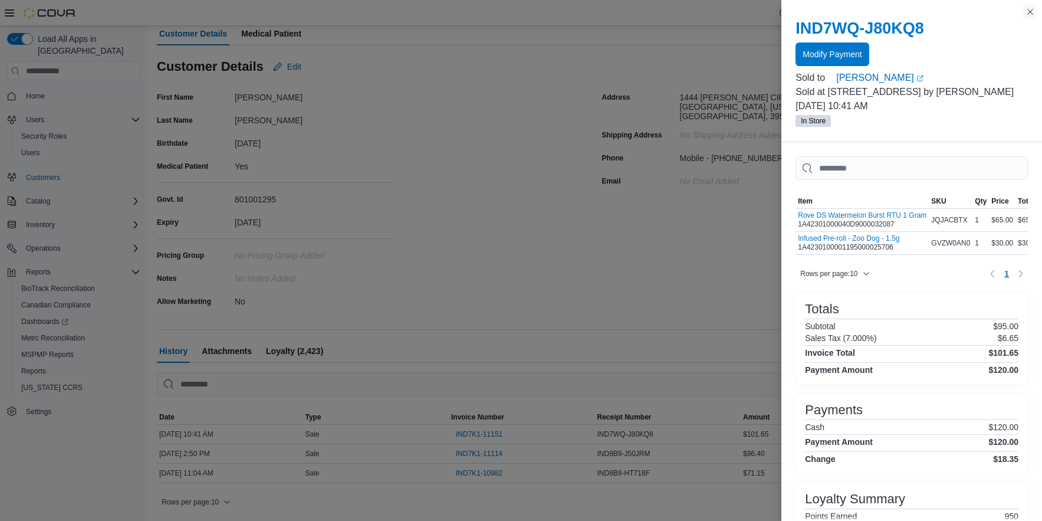
click at [1032, 10] on button "Close this dialog" at bounding box center [1030, 12] width 14 height 14
